Goal: Information Seeking & Learning: Find specific page/section

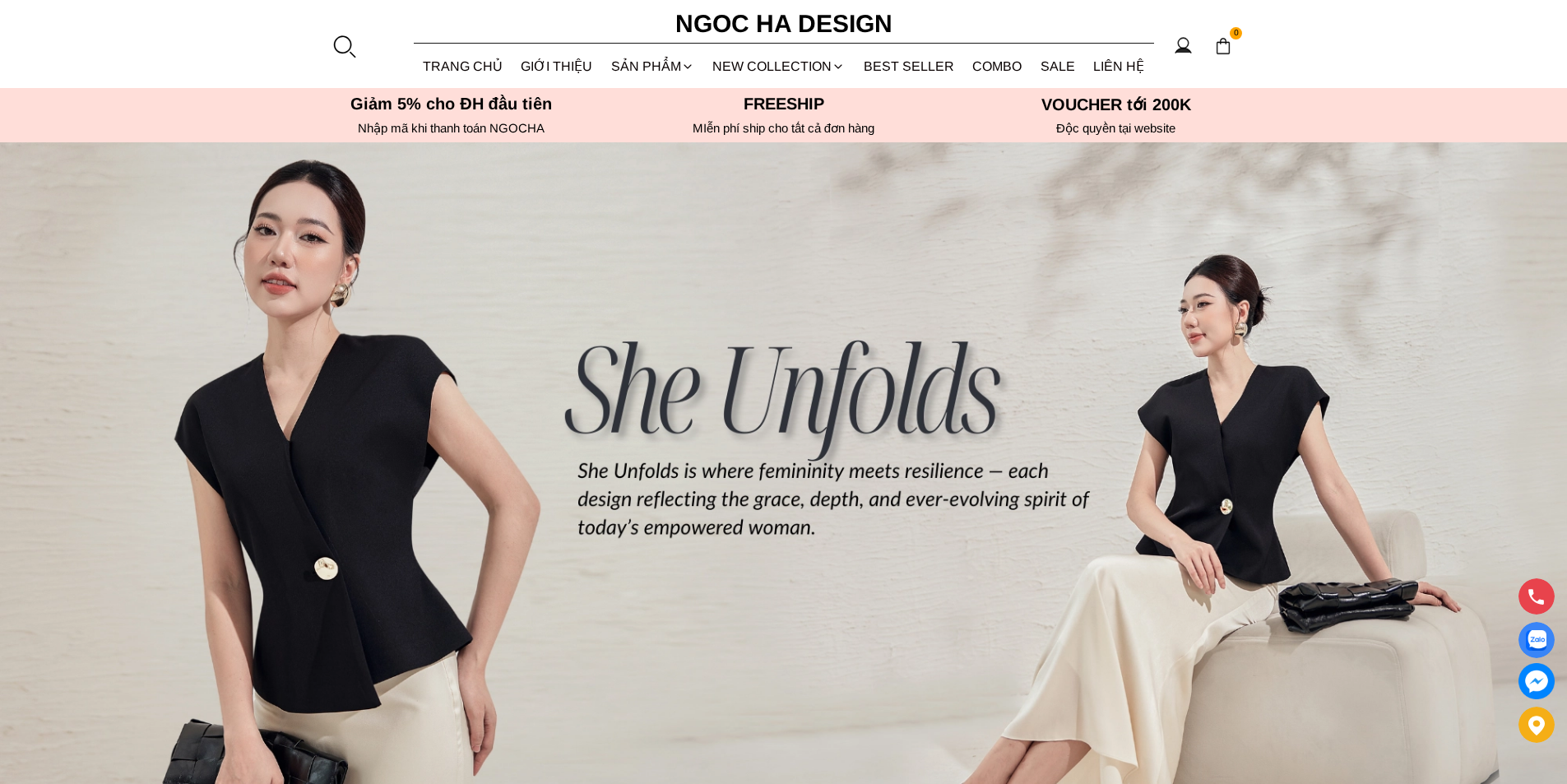
click at [332, 46] on div at bounding box center [344, 46] width 24 height 24
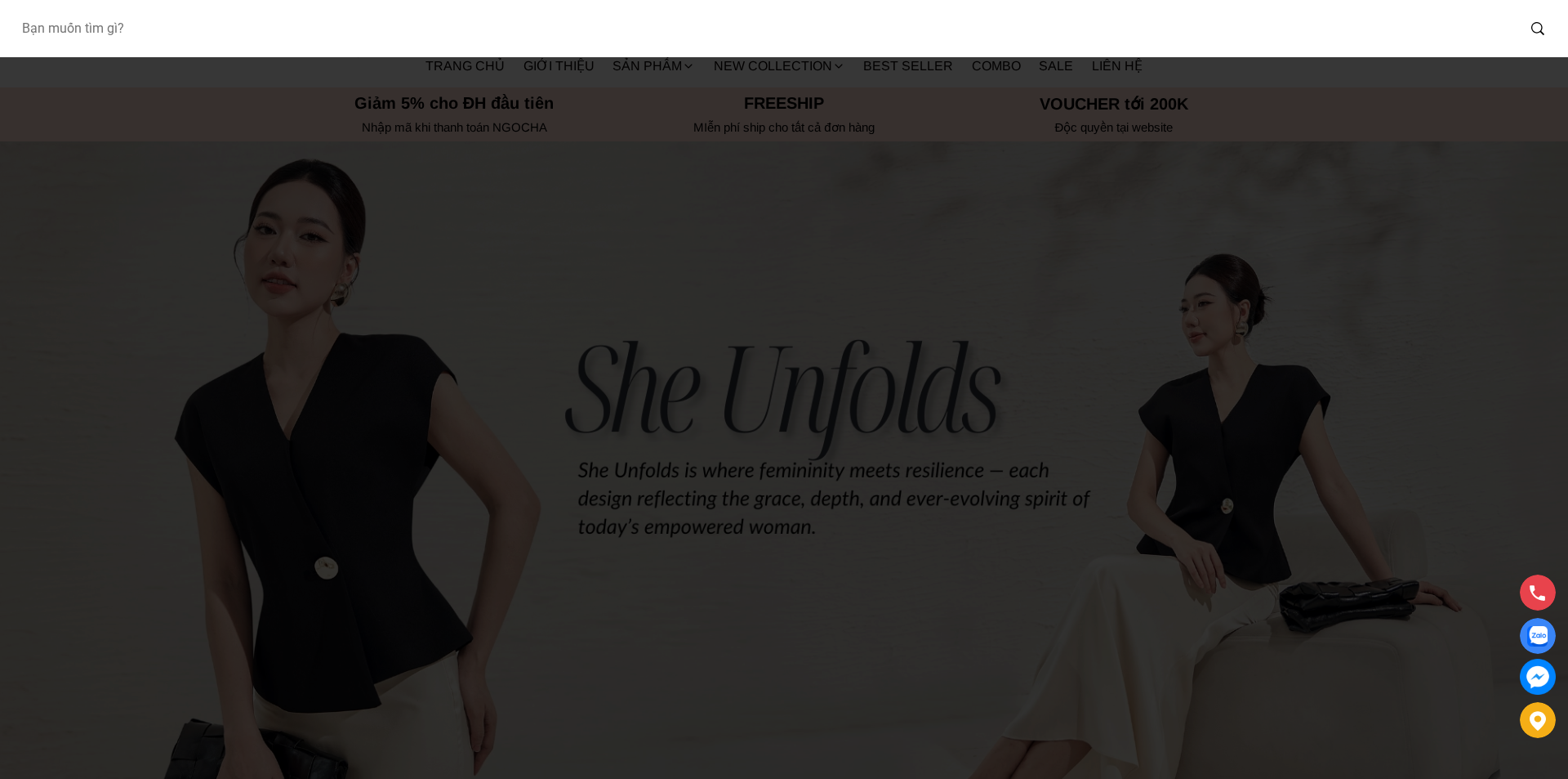
click at [331, 40] on input "Input search Bạn muốn tìm gì?" at bounding box center [762, 28] width 1508 height 38
type input "bj127"
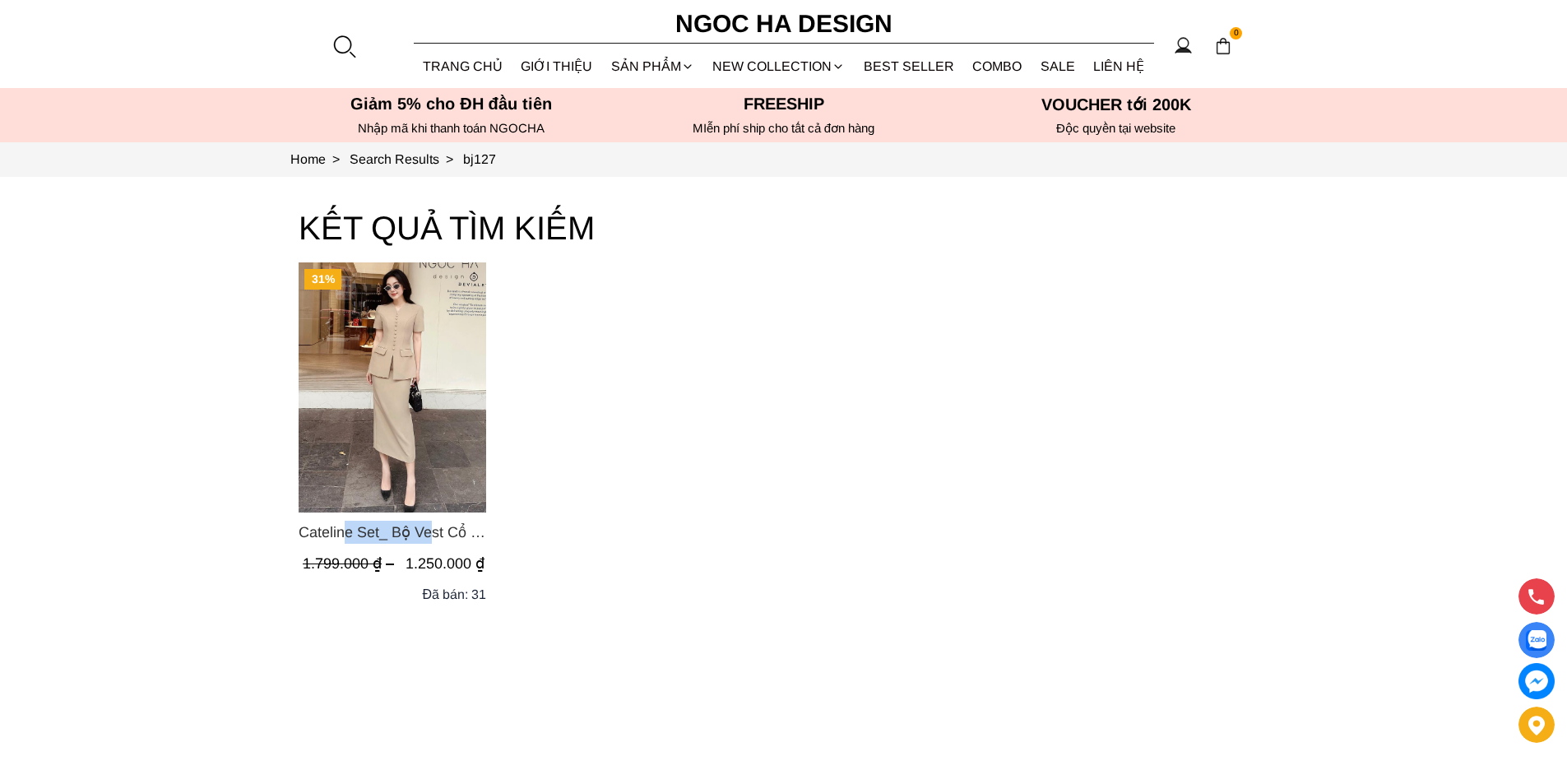
drag, startPoint x: 299, startPoint y: 522, endPoint x: 379, endPoint y: 521, distance: 80.0
click at [379, 521] on section "KẾT QUẢ TÌM KIẾM 31% Cateline Set_ Bộ Vest Cổ V Đính Cúc Nhí Chân Váy Bút Chì B…" at bounding box center [784, 513] width 1567 height 673
copy span "Cateline Set"
click at [342, 40] on div at bounding box center [344, 46] width 24 height 24
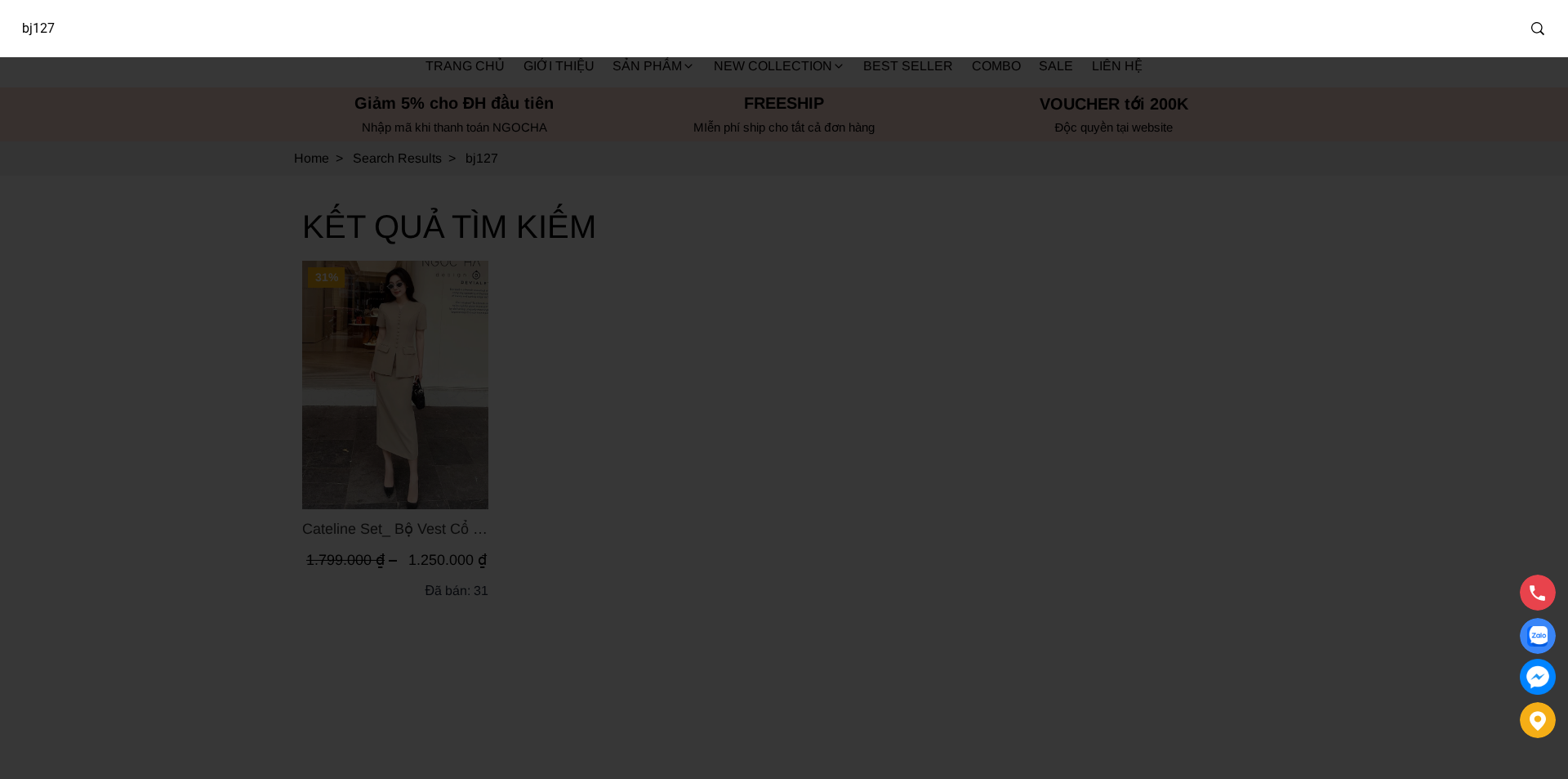
click at [279, 37] on input "bj127" at bounding box center [762, 28] width 1508 height 38
click at [279, 37] on input "bj127" at bounding box center [751, 28] width 1487 height 38
type input "A1081"
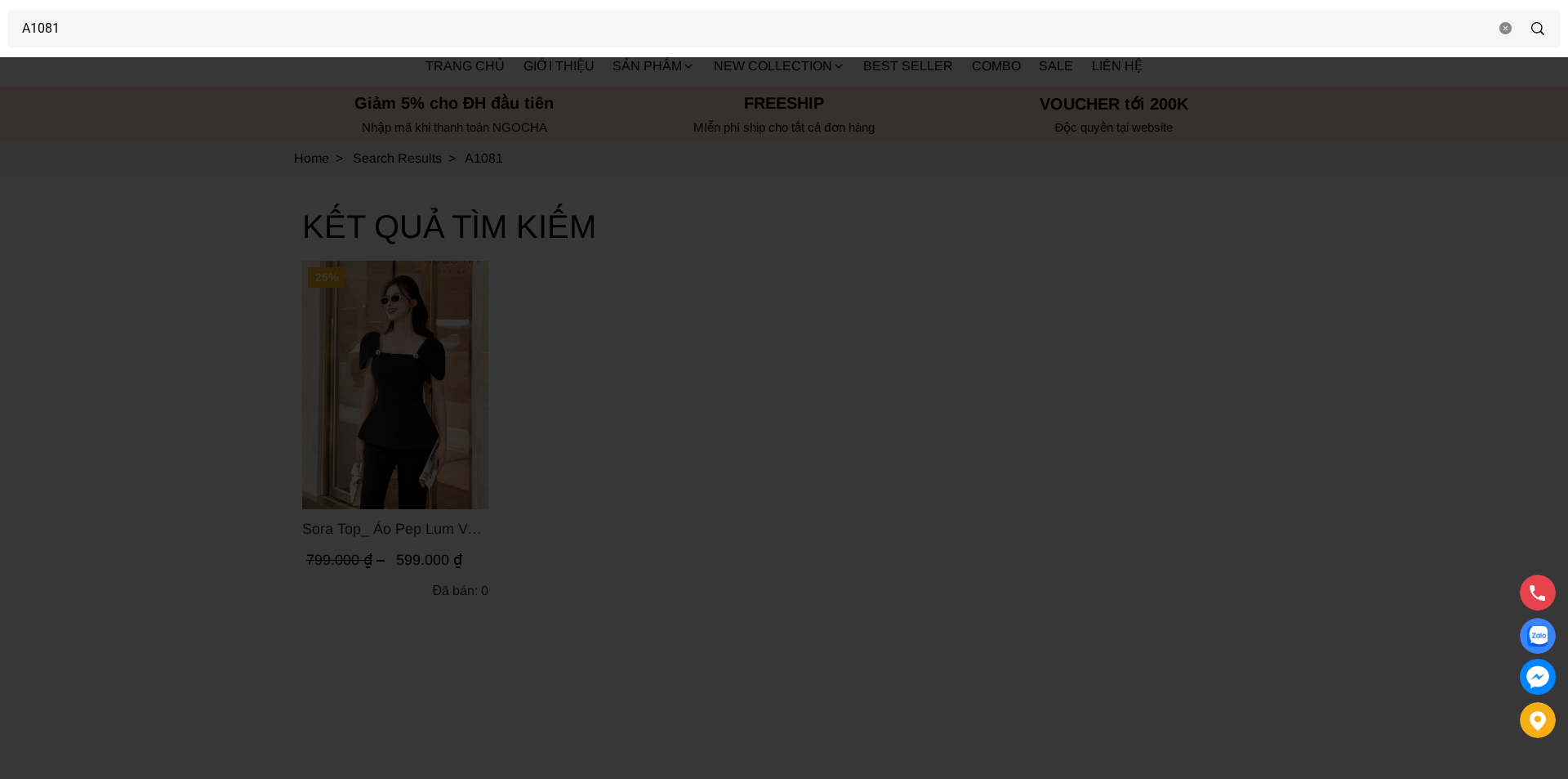
click at [246, 104] on div at bounding box center [784, 389] width 1568 height 779
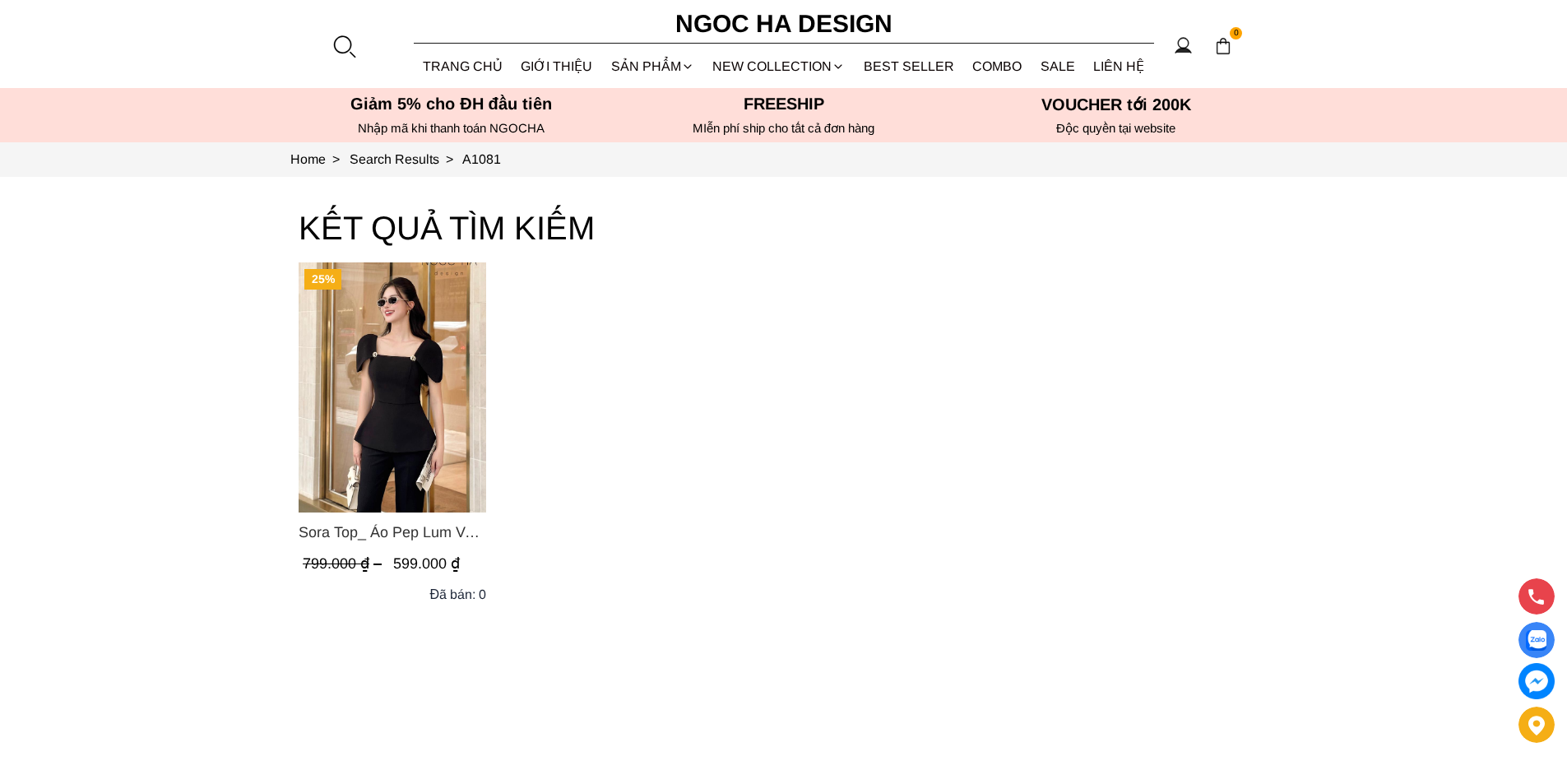
click at [309, 314] on img "Product image - Sora Top_ Áo Pep Lum Vai Chờm Đính Cúc 2 Bên Màu Đen A1081" at bounding box center [393, 387] width 187 height 250
click at [313, 314] on img "Product image - Sora Top_ Áo Pep Lum Vai Chờm Đính Cúc 2 Bên Màu Đen A1081" at bounding box center [393, 387] width 187 height 250
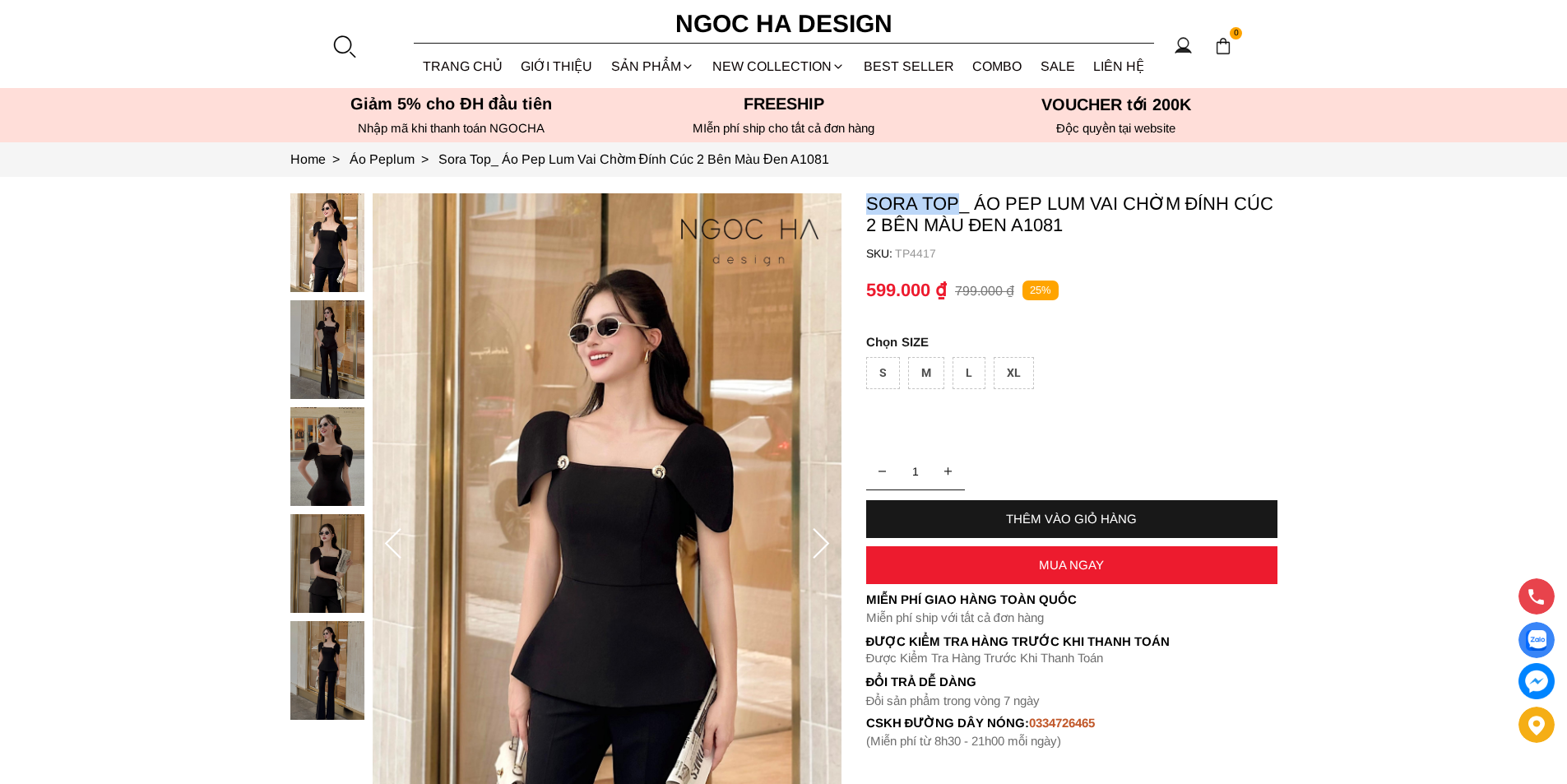
drag, startPoint x: 858, startPoint y: 206, endPoint x: 954, endPoint y: 203, distance: 96.0
click at [954, 203] on section "Sora Top_ Áo Pep Lum Vai Chờm Đính Cúc 2 Bên Màu Đen A1081 SKU: TP4417 1 THÊM V…" at bounding box center [784, 544] width 1567 height 735
copy p "Sora Top"
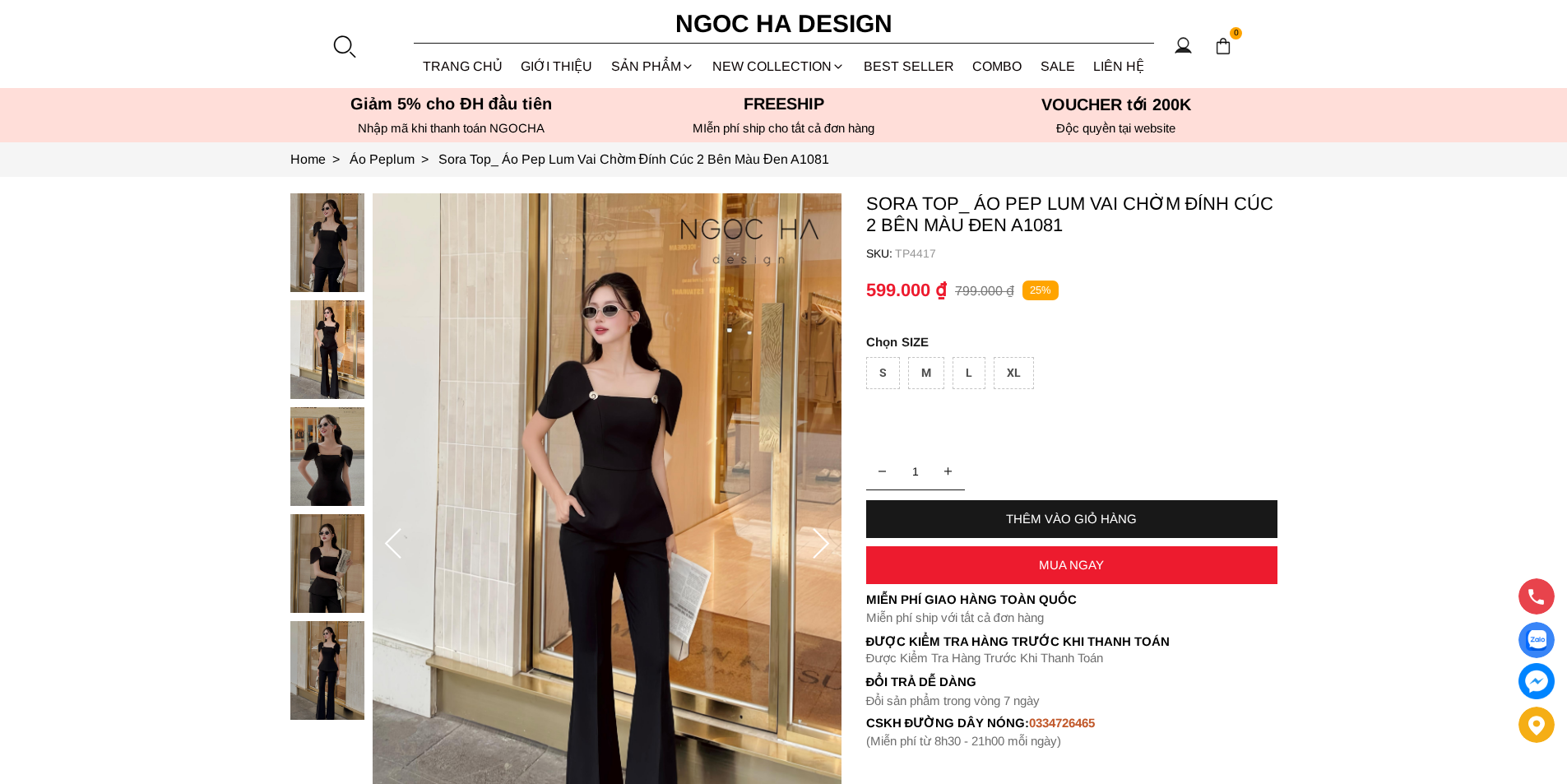
click at [348, 49] on div at bounding box center [344, 46] width 24 height 24
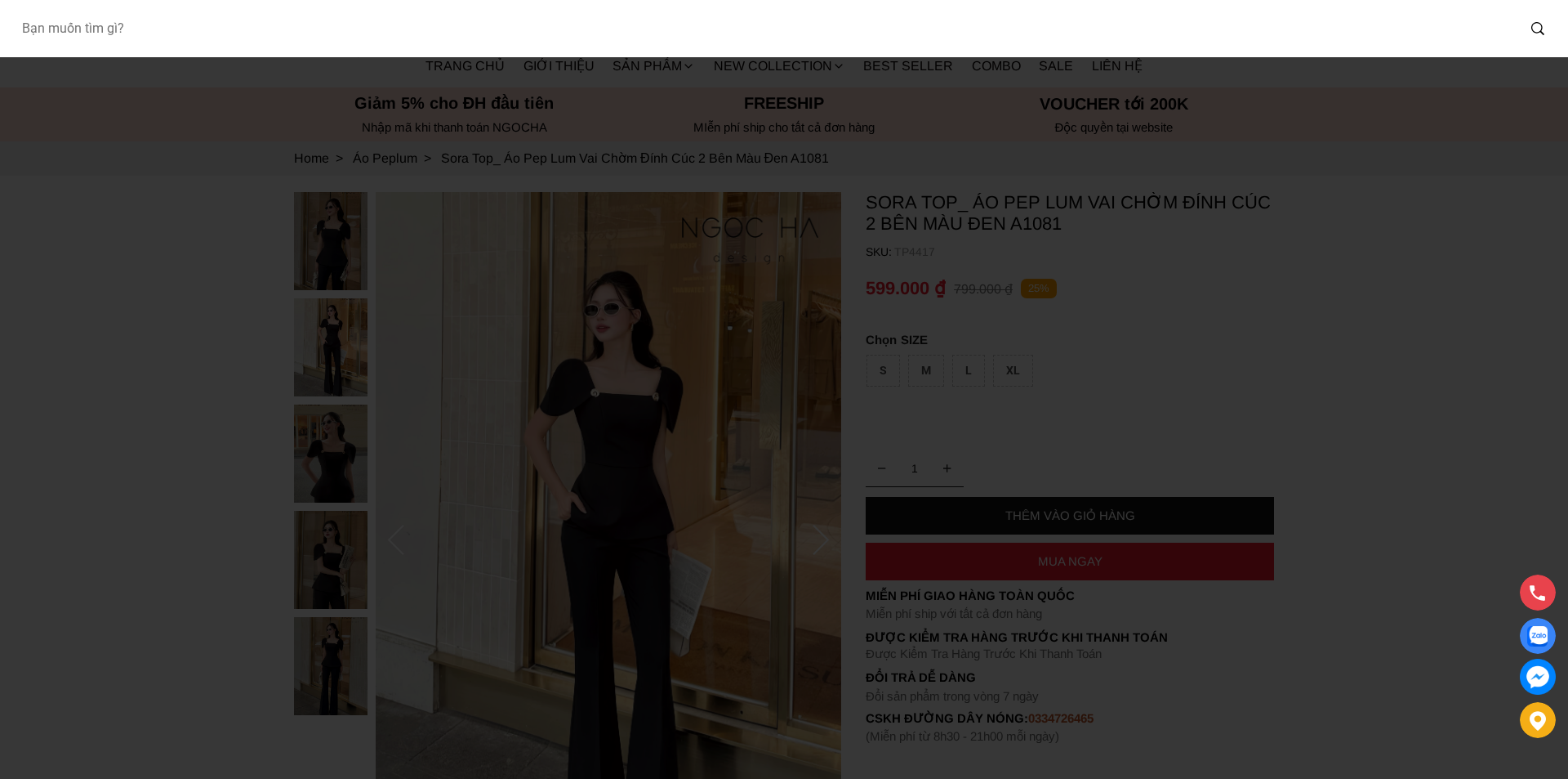
click at [351, 45] on input "Input search Bạn muốn tìm gì?" at bounding box center [762, 28] width 1508 height 38
type input "a1064"
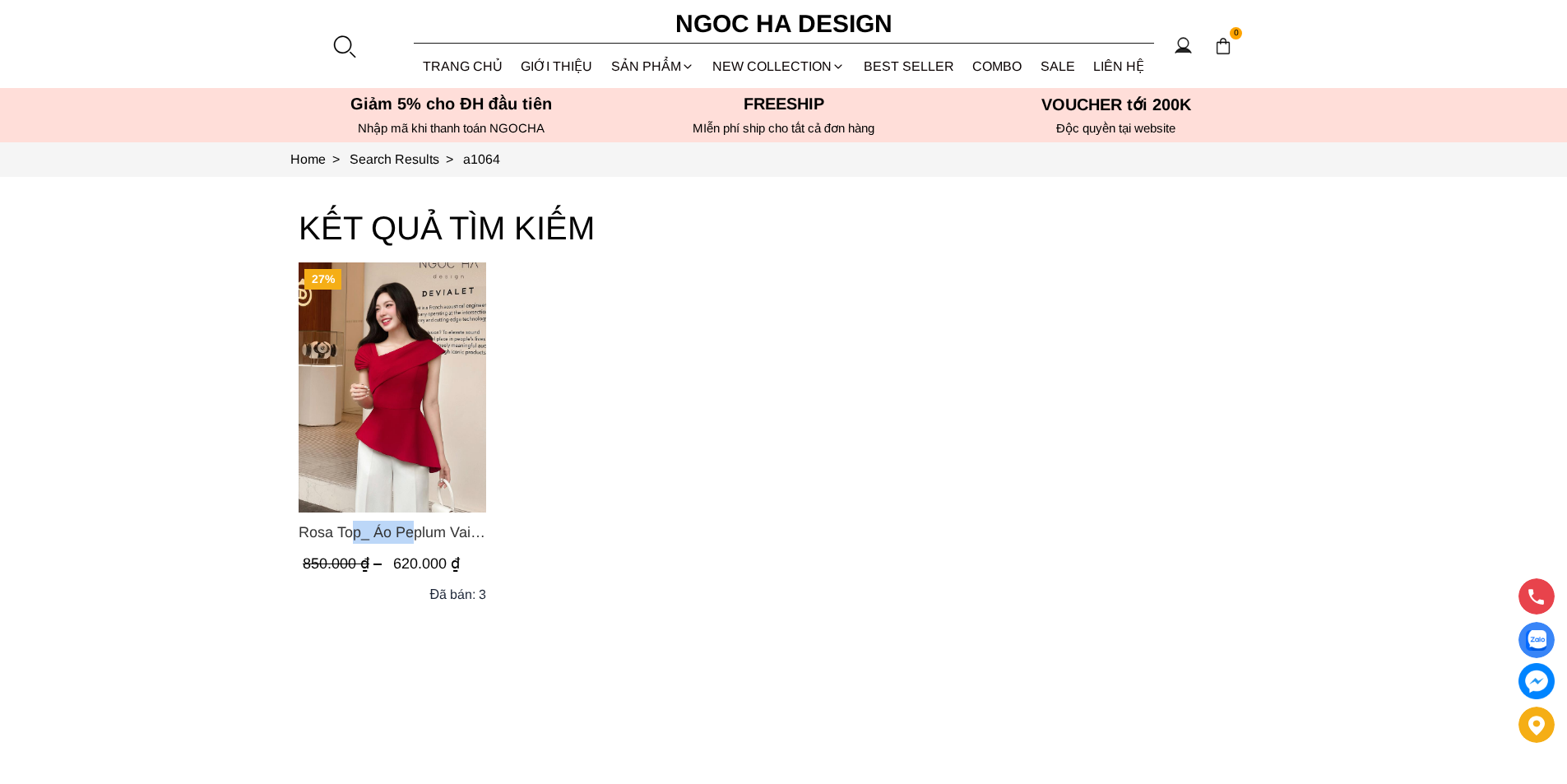
drag, startPoint x: 287, startPoint y: 533, endPoint x: 358, endPoint y: 528, distance: 71.2
click at [358, 528] on section "KẾT QUẢ TÌM KIẾM 27% Rosa Top_ Áo Peplum Vai Lệch Xếp Ly Màu Đỏ A1064 850.000 ₫…" at bounding box center [784, 513] width 1567 height 673
copy span "Rosa Top"
